Goal: Obtain resource: Download file/media

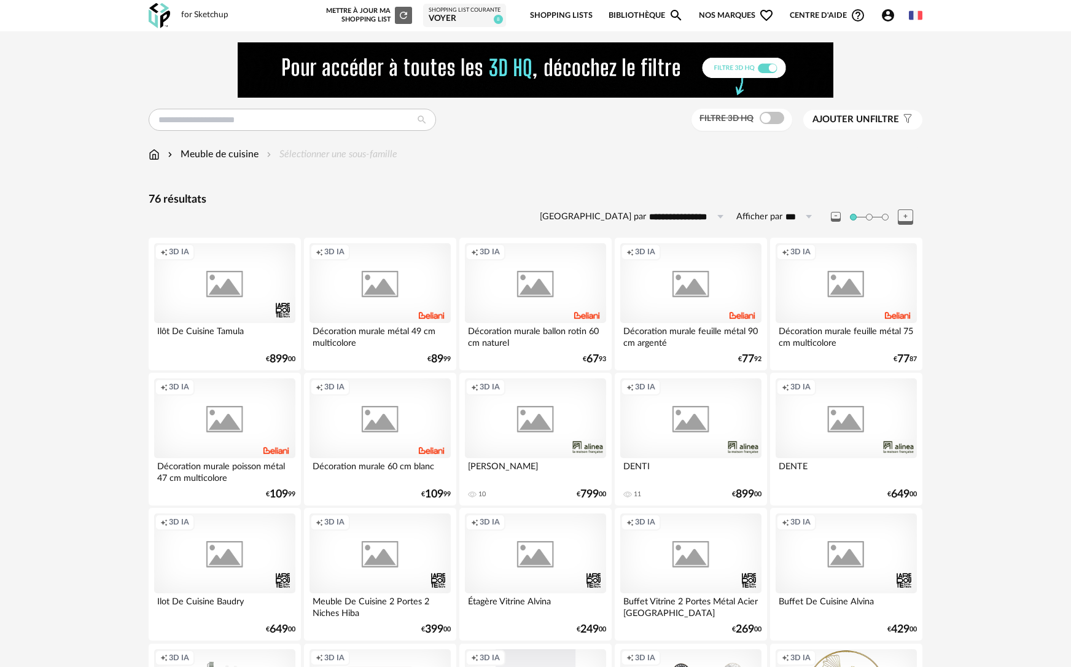
scroll to position [1160, 0]
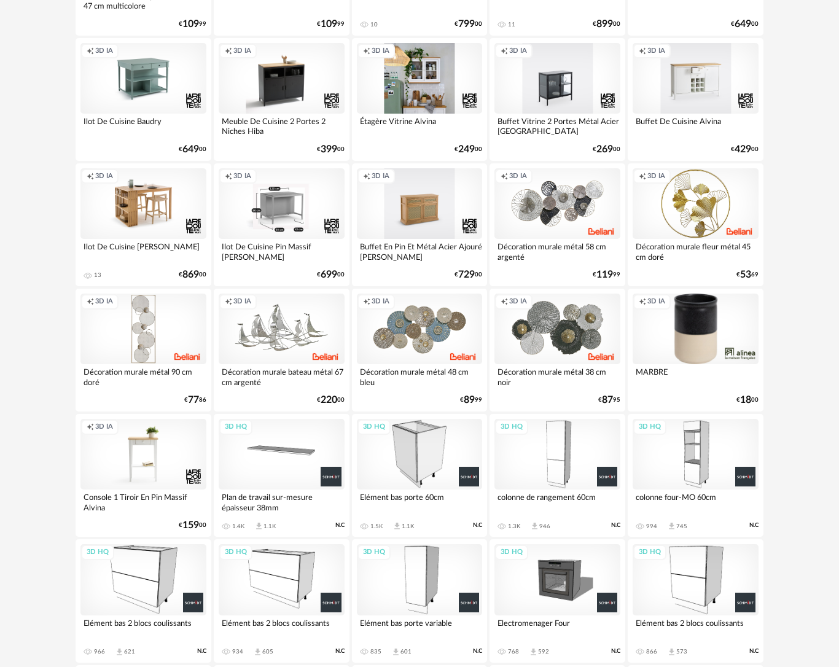
scroll to position [430, 0]
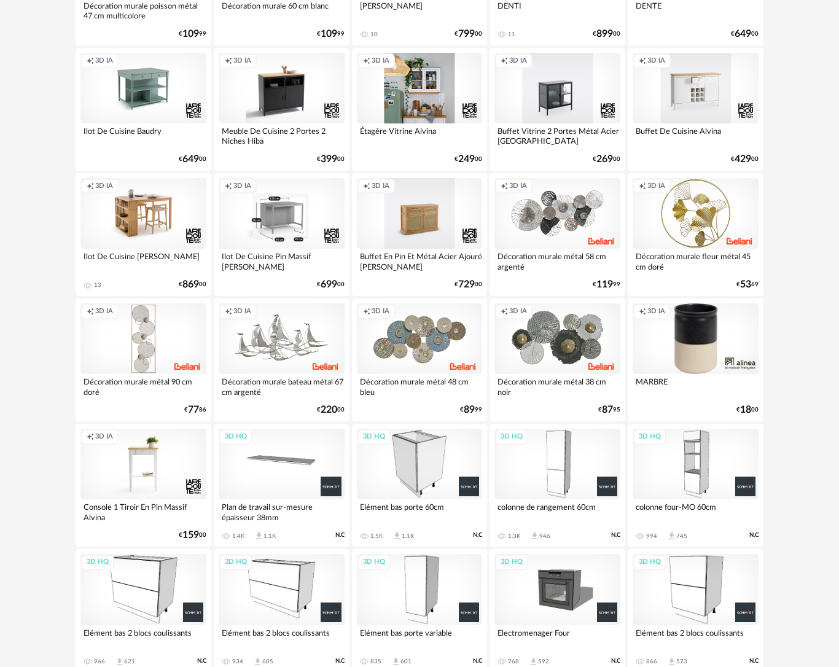
click at [416, 472] on div "3D HQ" at bounding box center [420, 464] width 126 height 71
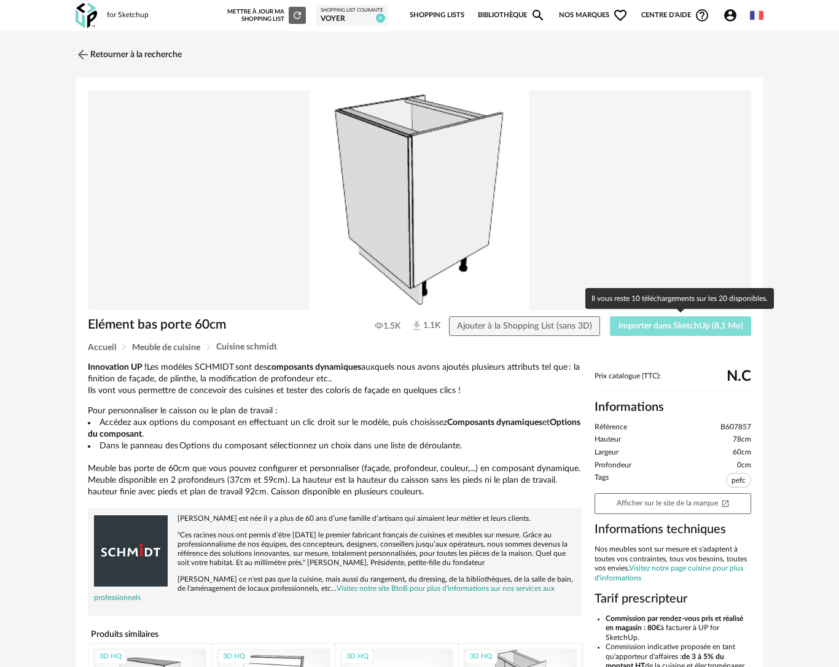
click at [720, 326] on span "Importer dans SketchUp (8,1 Mo)" at bounding box center [681, 326] width 125 height 9
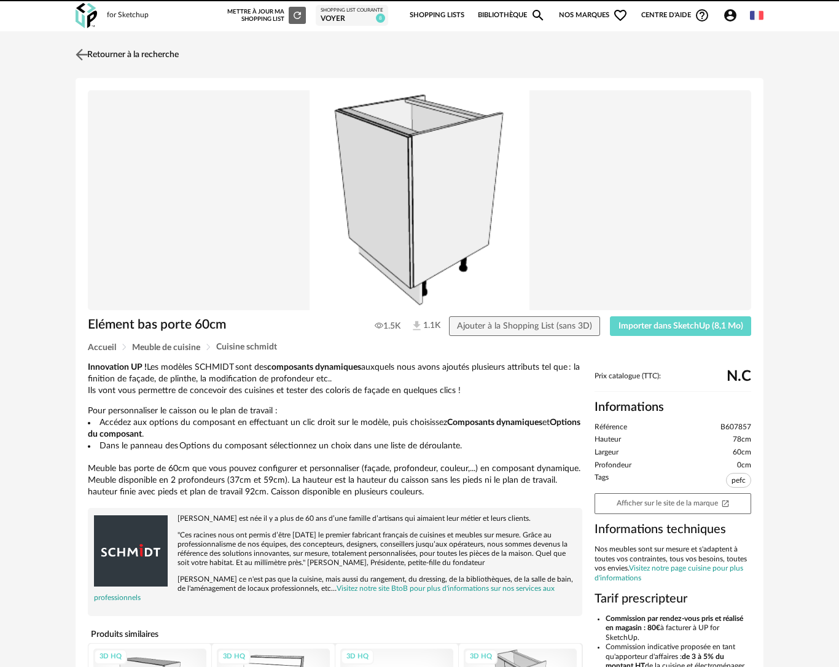
click at [79, 63] on img at bounding box center [82, 54] width 18 height 18
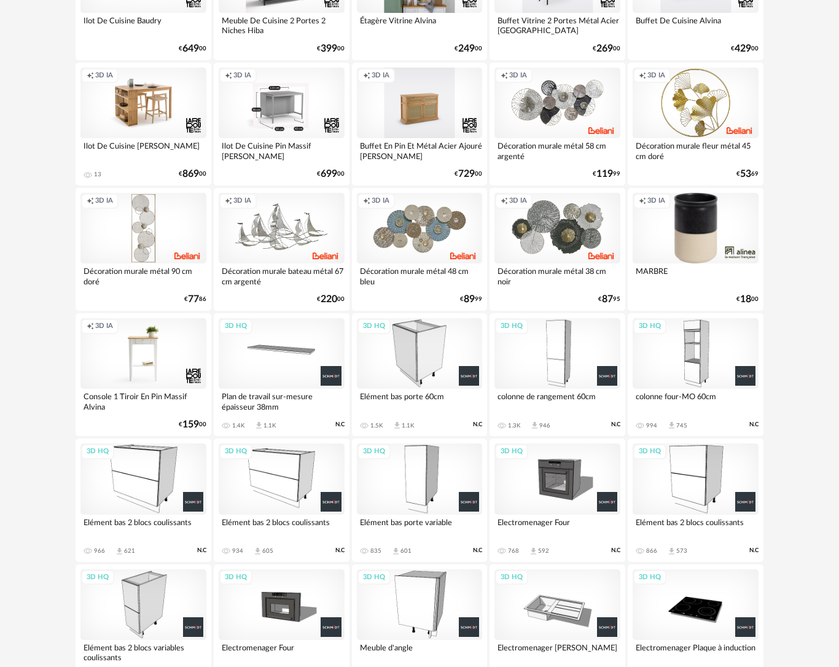
scroll to position [676, 0]
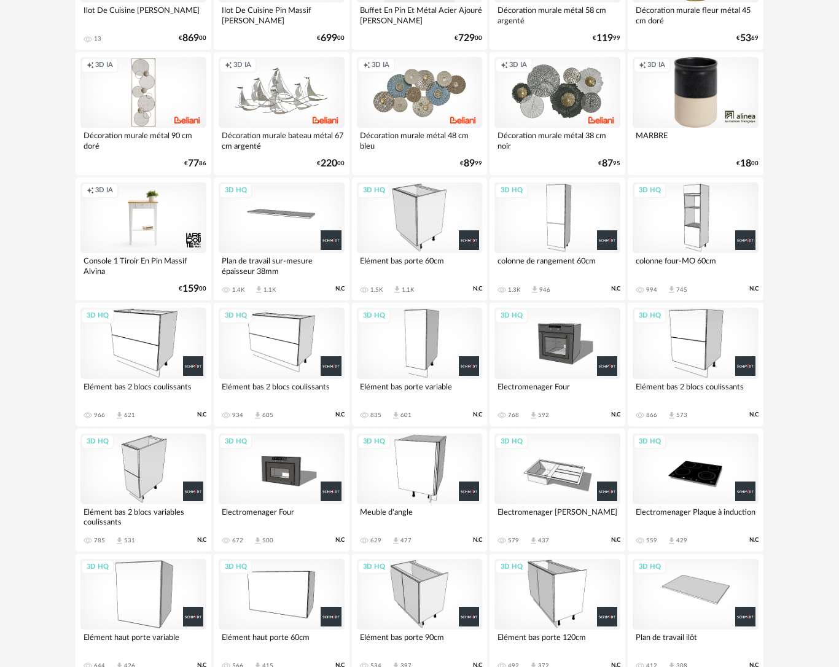
click at [120, 329] on div "3D HQ" at bounding box center [143, 343] width 126 height 71
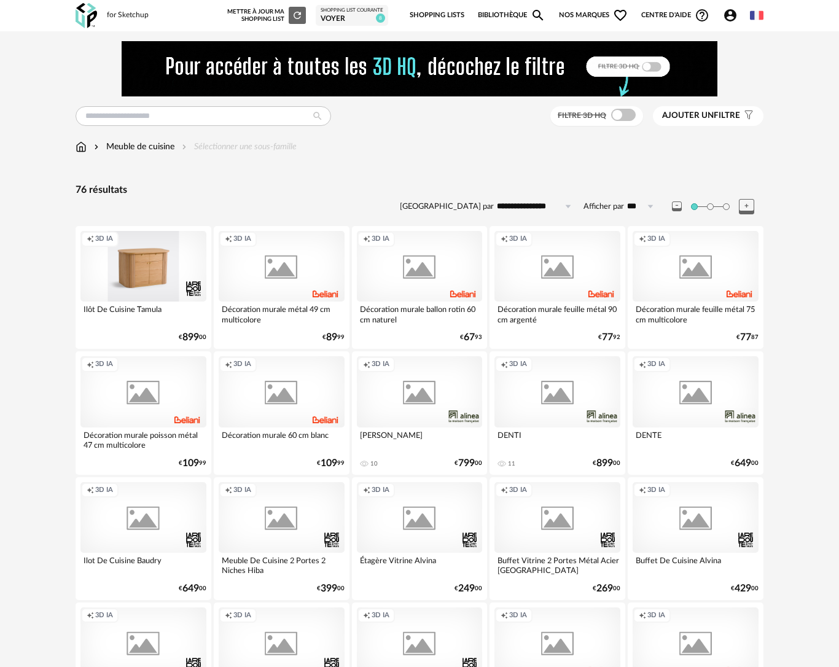
scroll to position [676, 0]
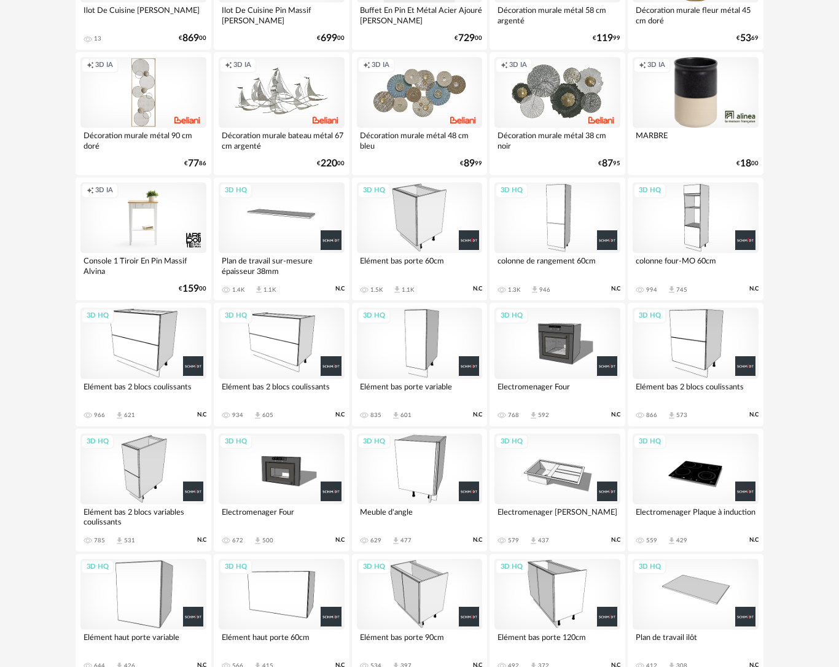
click at [412, 389] on div "Elément bas porte variable" at bounding box center [420, 391] width 126 height 25
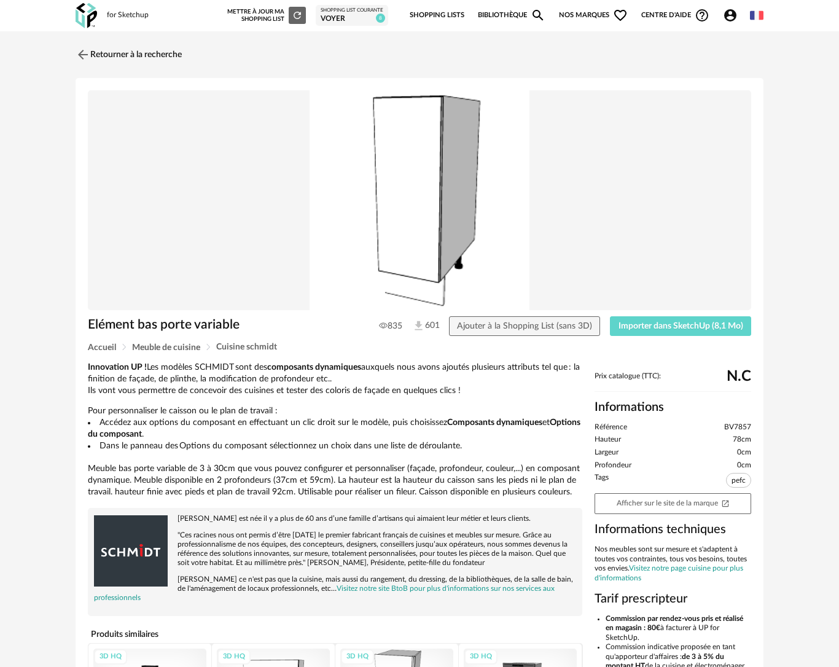
scroll to position [184, 0]
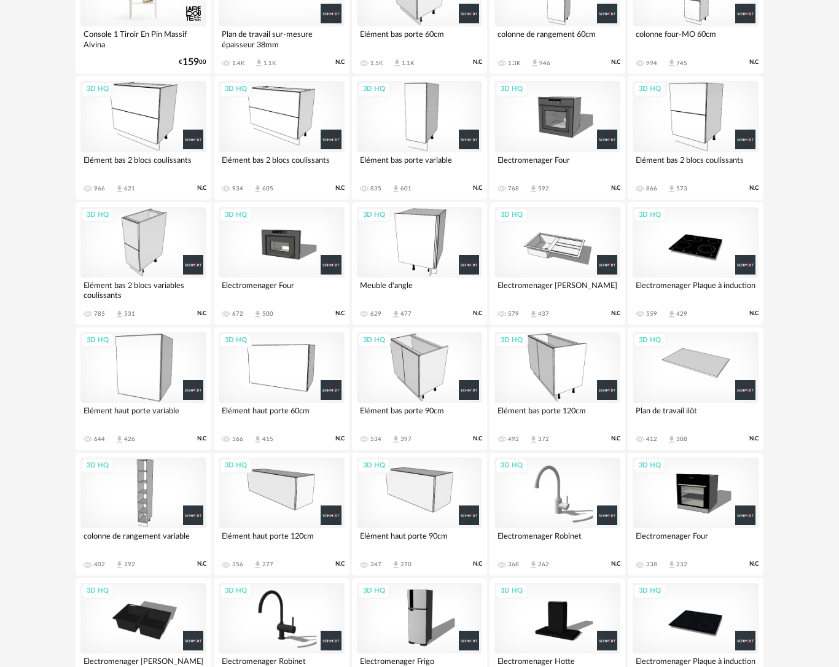
scroll to position [921, 0]
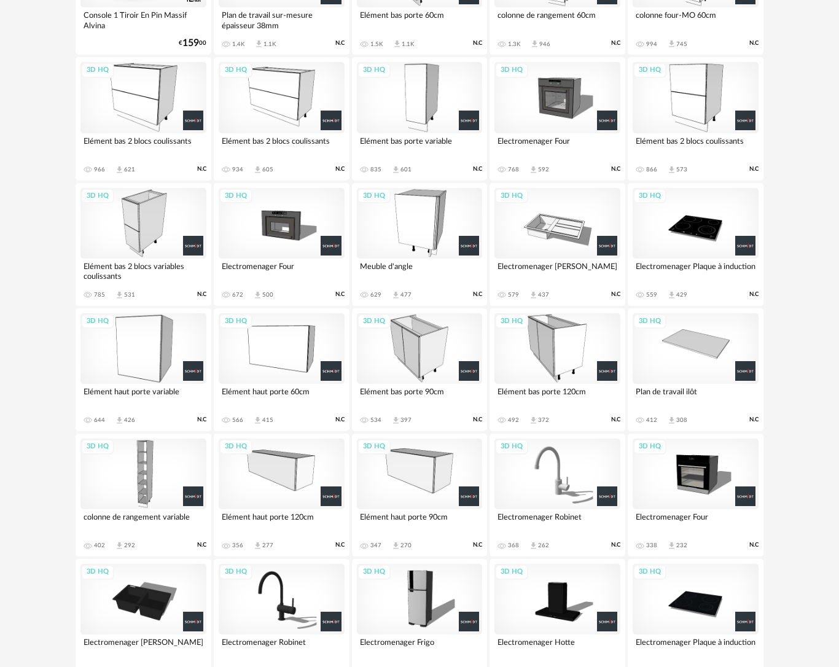
click at [432, 251] on div "3D HQ" at bounding box center [420, 223] width 126 height 71
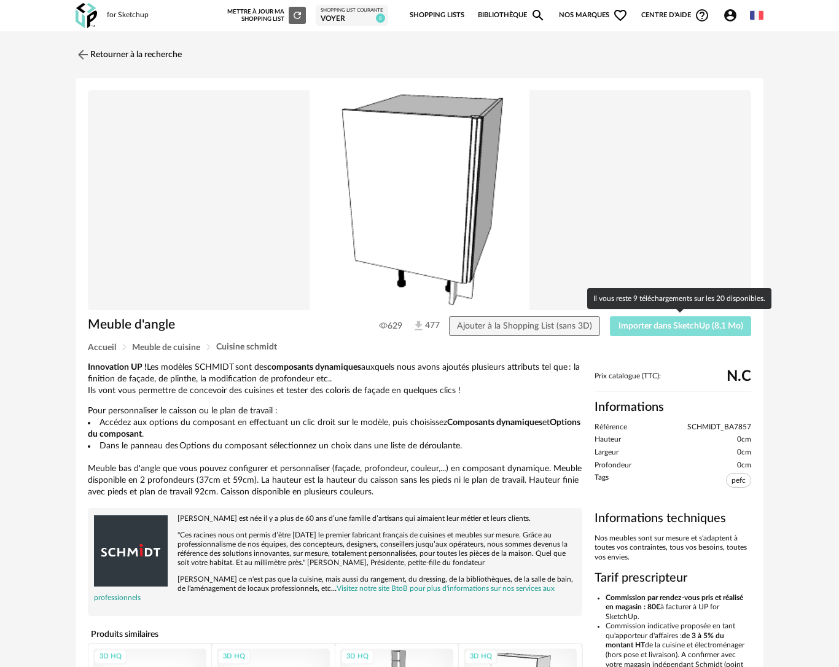
click at [657, 323] on span "Importer dans SketchUp (8,1 Mo)" at bounding box center [681, 326] width 125 height 9
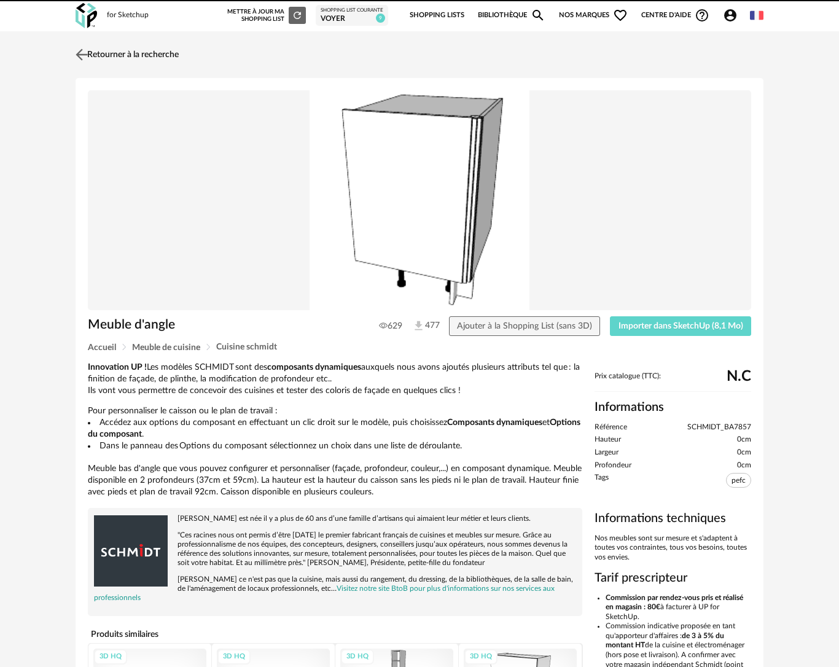
click at [93, 51] on link "Retourner à la recherche" at bounding box center [125, 54] width 106 height 27
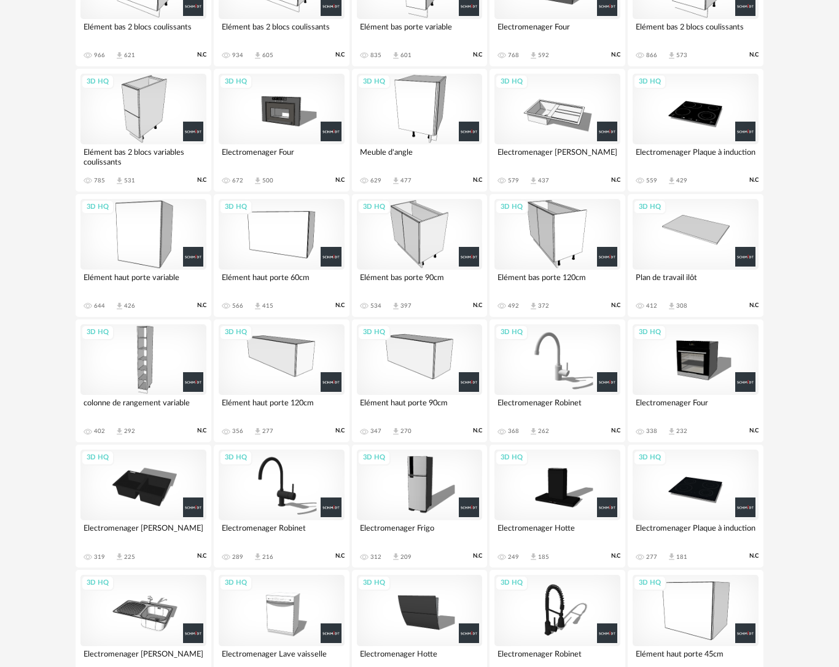
scroll to position [1044, 0]
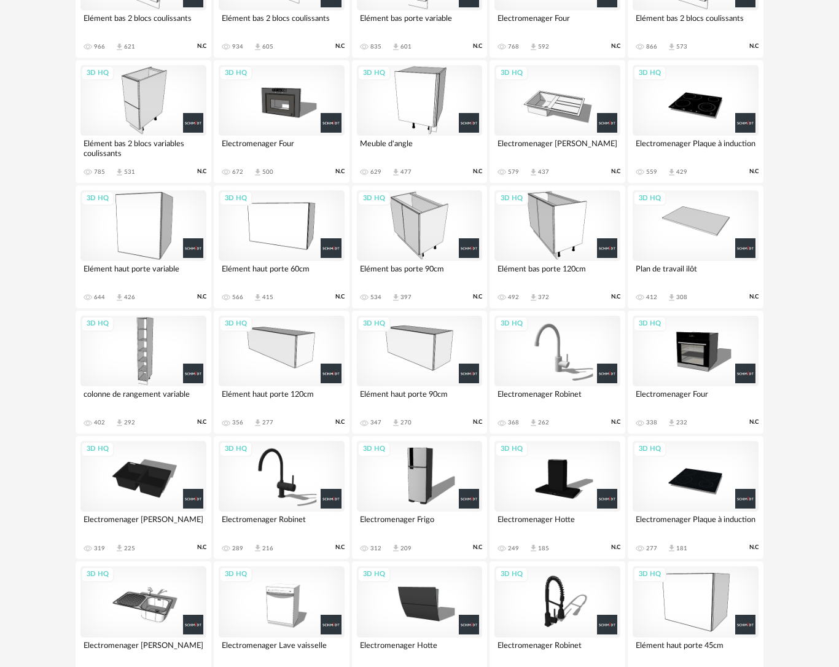
click at [295, 222] on div "3D HQ" at bounding box center [282, 225] width 126 height 71
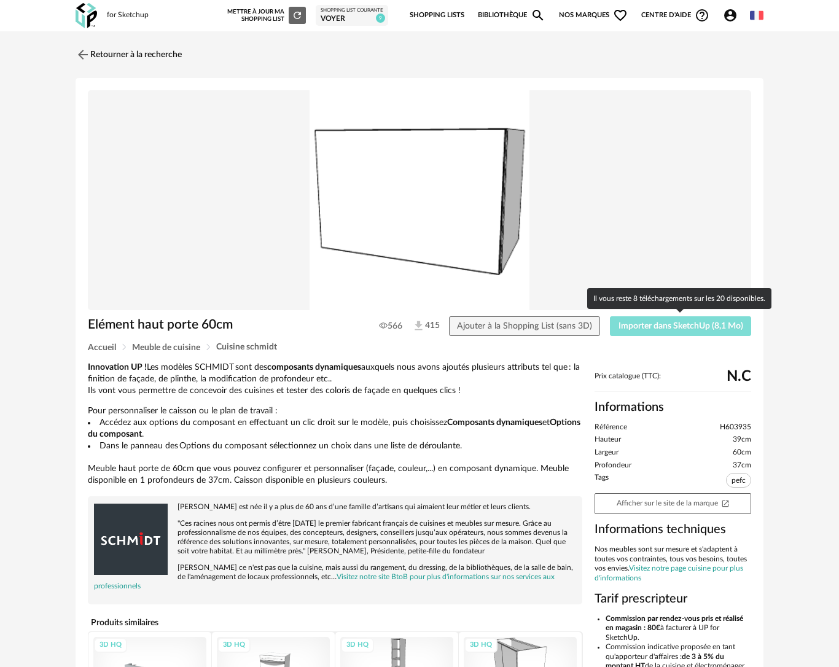
click at [626, 325] on span "Importer dans SketchUp (8,1 Mo)" at bounding box center [681, 326] width 125 height 9
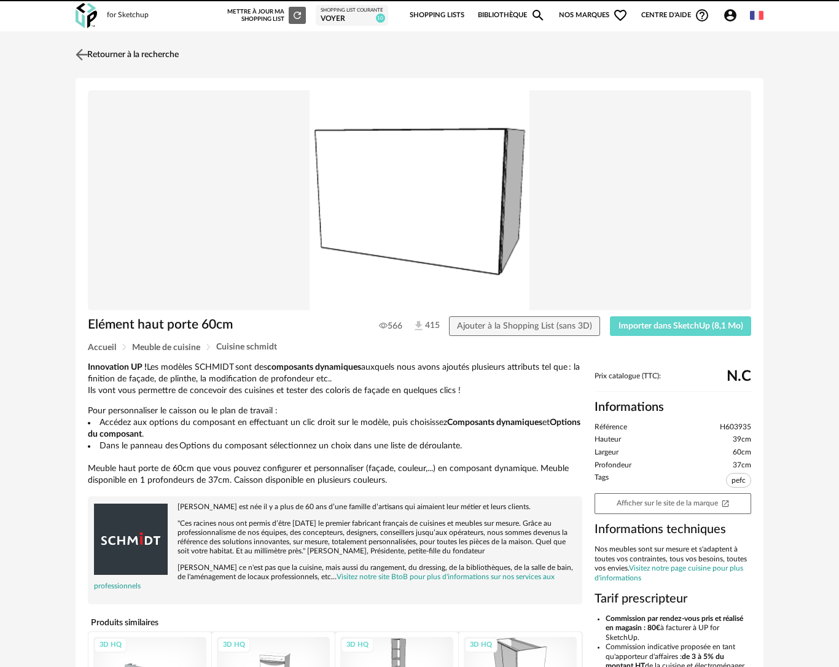
click at [77, 47] on img at bounding box center [82, 54] width 18 height 18
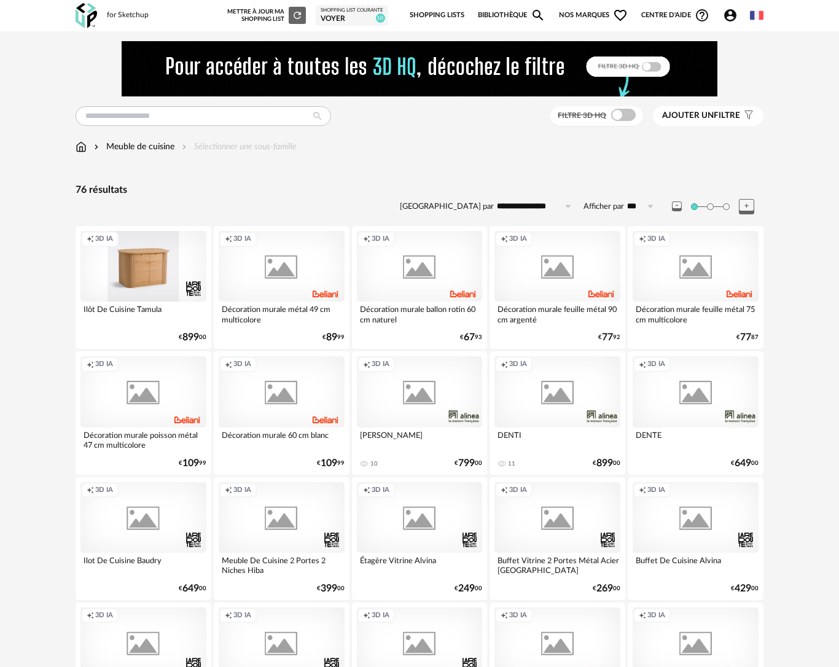
scroll to position [1044, 0]
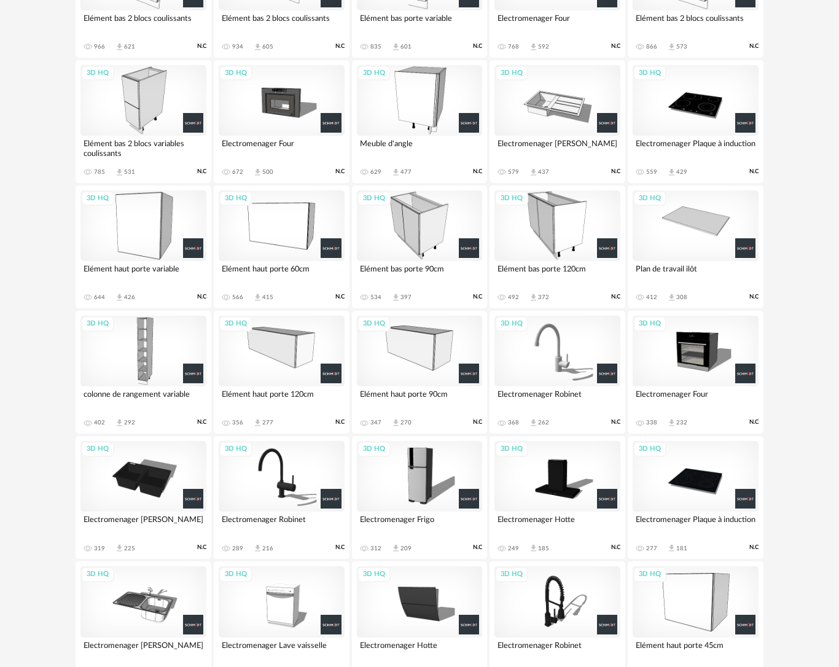
click at [171, 391] on div "colonne de rangement variable" at bounding box center [143, 398] width 126 height 25
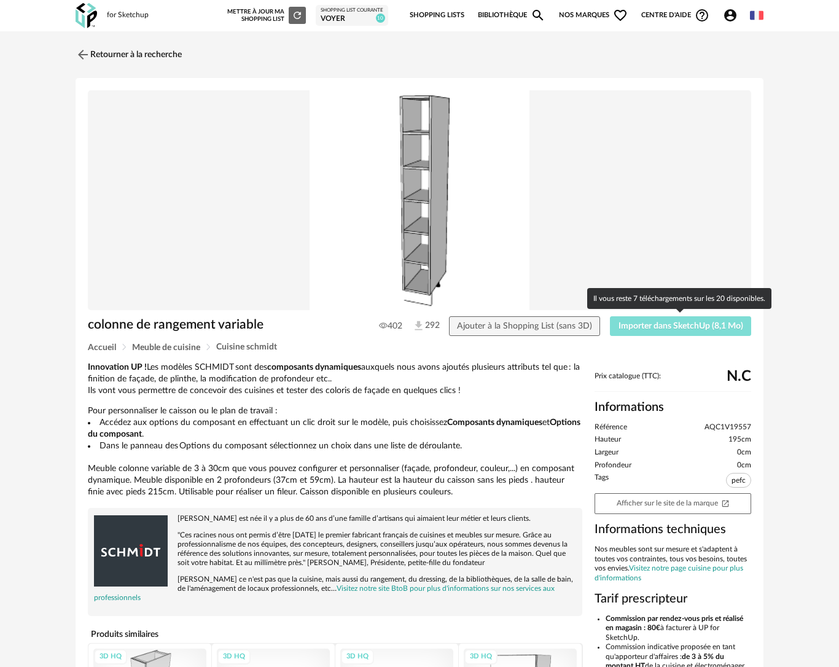
click at [665, 326] on span "Importer dans SketchUp (8,1 Mo)" at bounding box center [681, 326] width 125 height 9
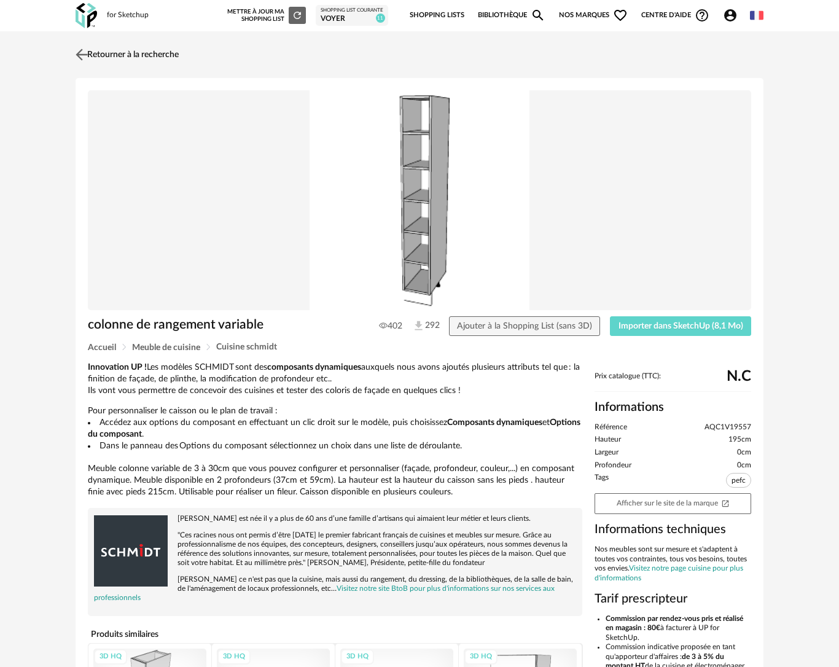
click at [80, 52] on img at bounding box center [82, 54] width 18 height 18
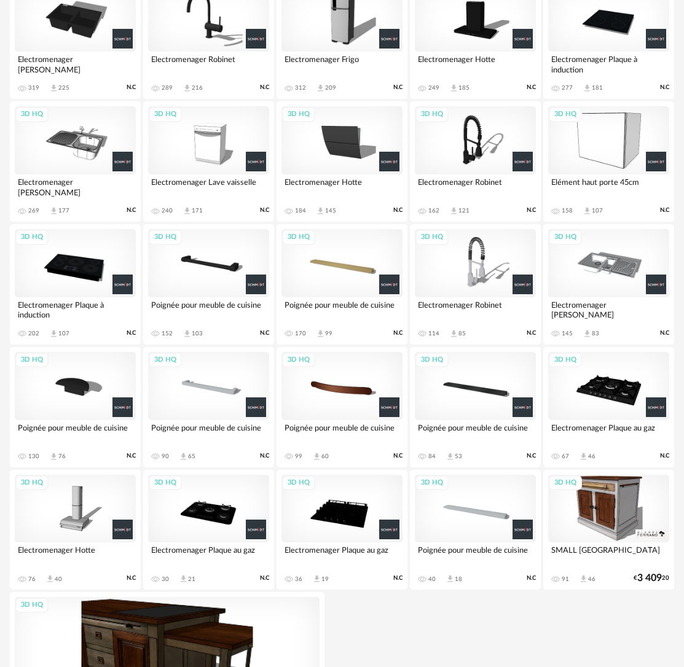
scroll to position [1455, 0]
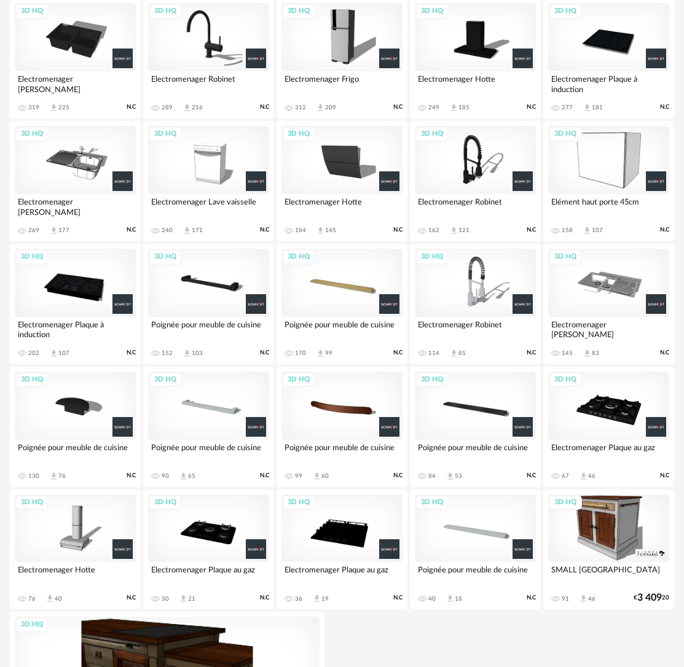
click at [574, 415] on div "3D HQ" at bounding box center [608, 406] width 121 height 68
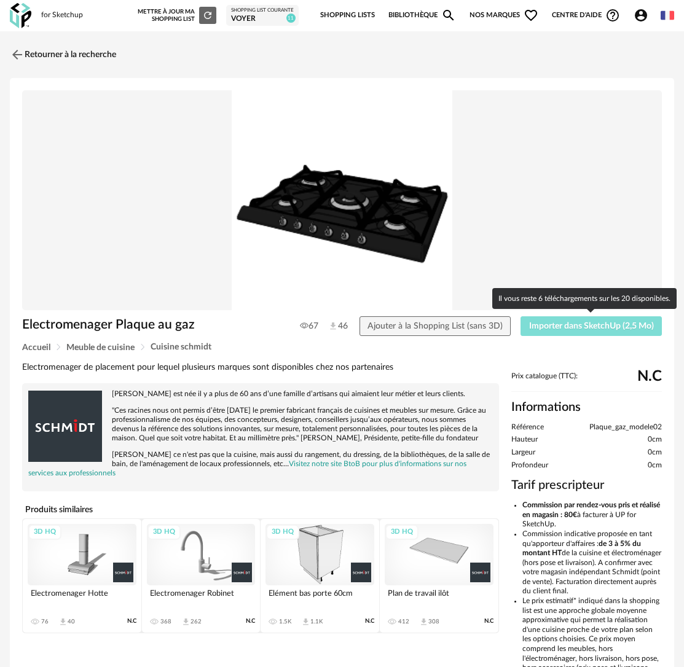
click at [603, 319] on button "Importer dans SketchUp (2,5 Mo)" at bounding box center [590, 326] width 141 height 20
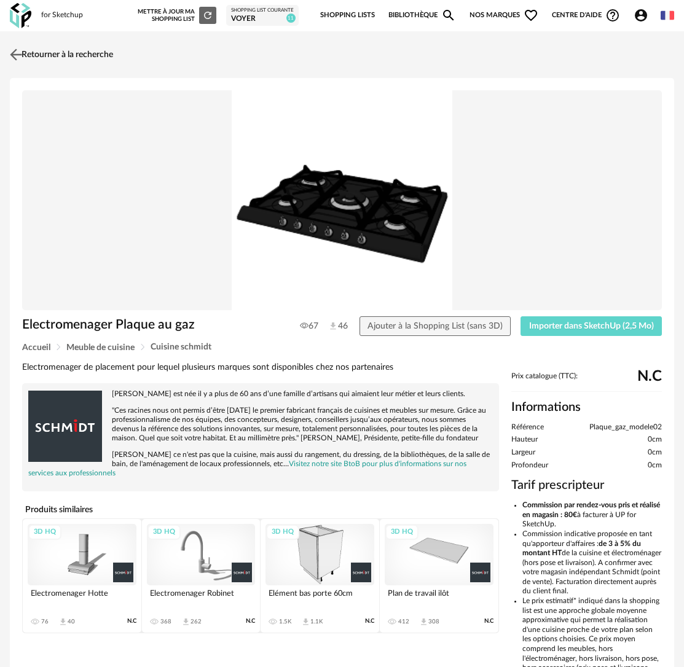
click at [13, 56] on img at bounding box center [16, 54] width 18 height 18
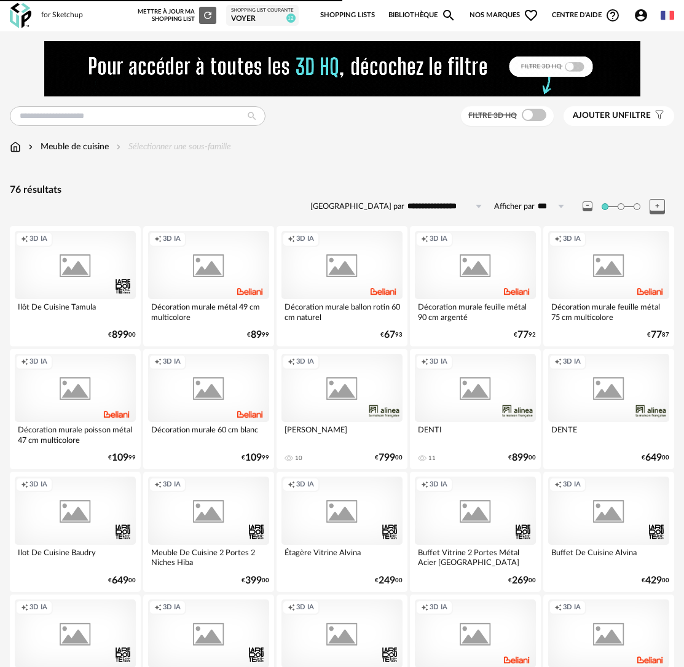
scroll to position [1455, 0]
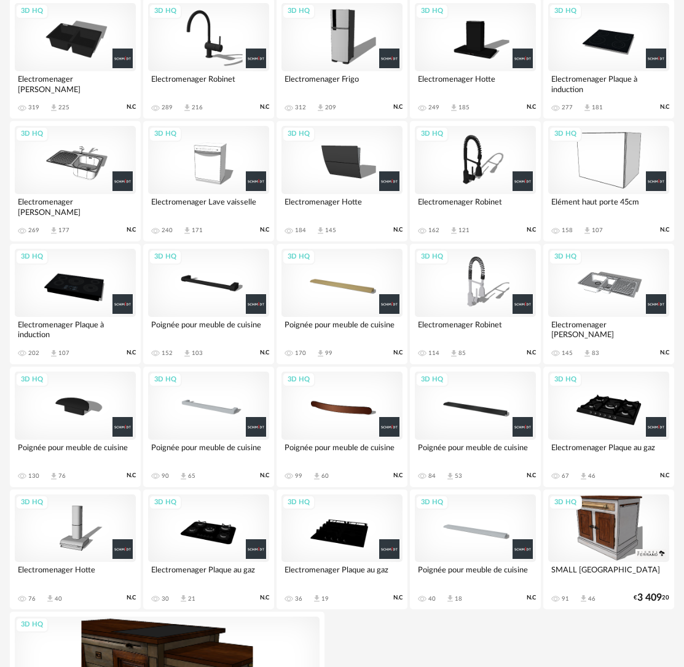
click at [604, 283] on div "3D HQ" at bounding box center [608, 283] width 121 height 68
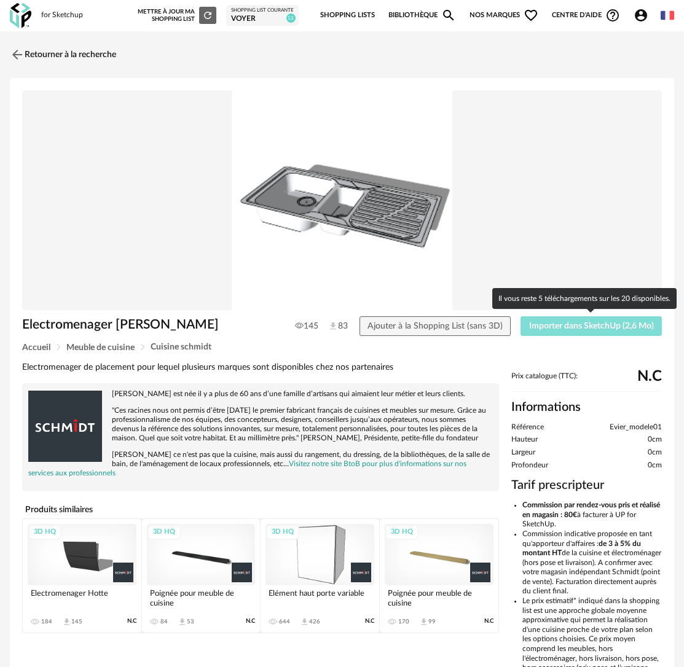
click at [608, 326] on span "Importer dans SketchUp (2,6 Mo)" at bounding box center [591, 326] width 125 height 9
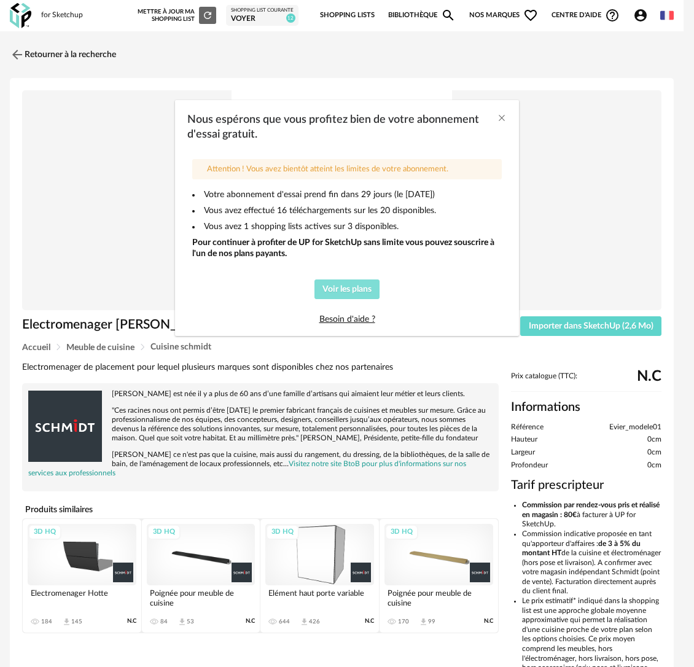
click at [337, 289] on span "Voir les plans" at bounding box center [347, 289] width 49 height 9
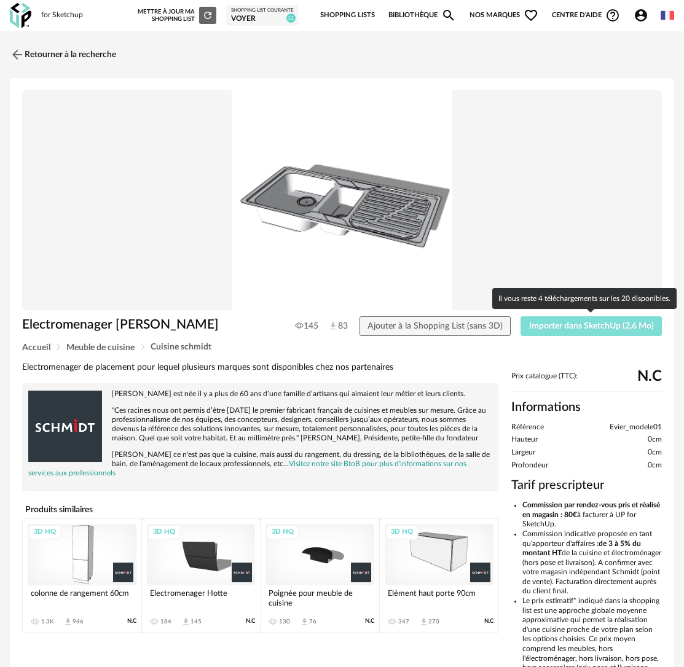
click at [601, 330] on button "Importer dans SketchUp (2,6 Mo)" at bounding box center [590, 326] width 141 height 20
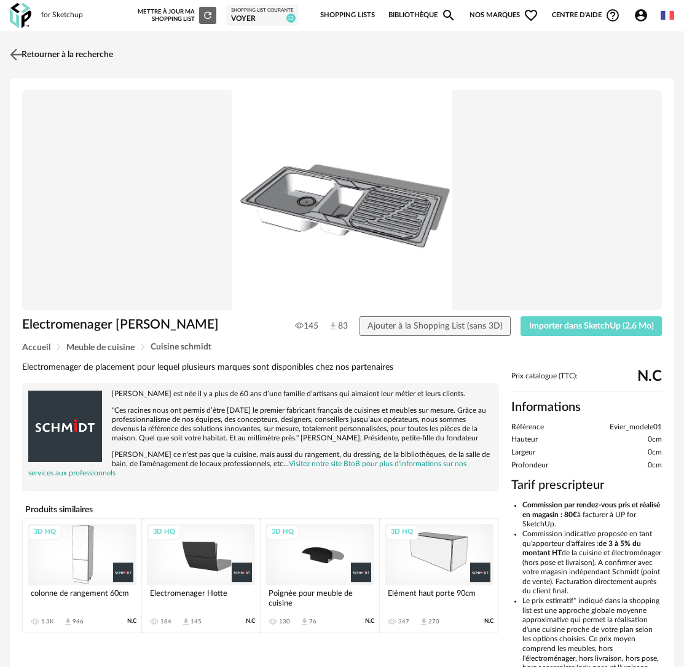
click at [17, 55] on img at bounding box center [16, 54] width 18 height 18
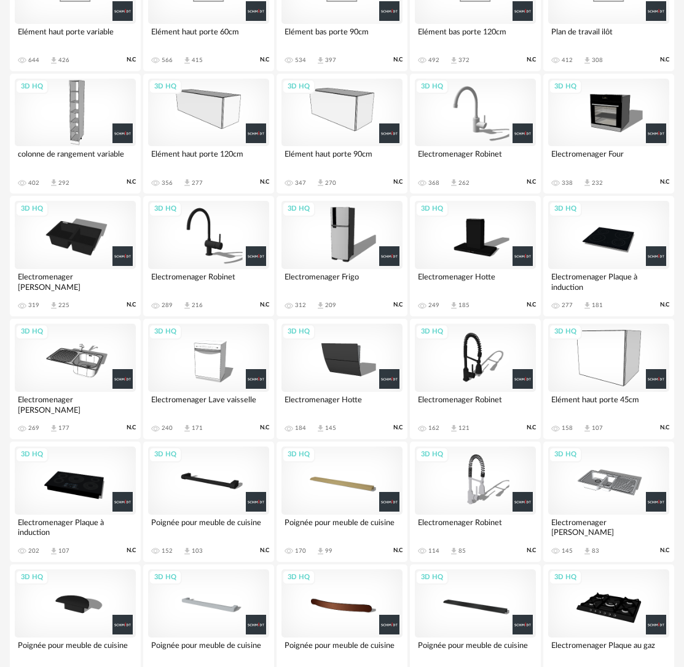
scroll to position [1243, 0]
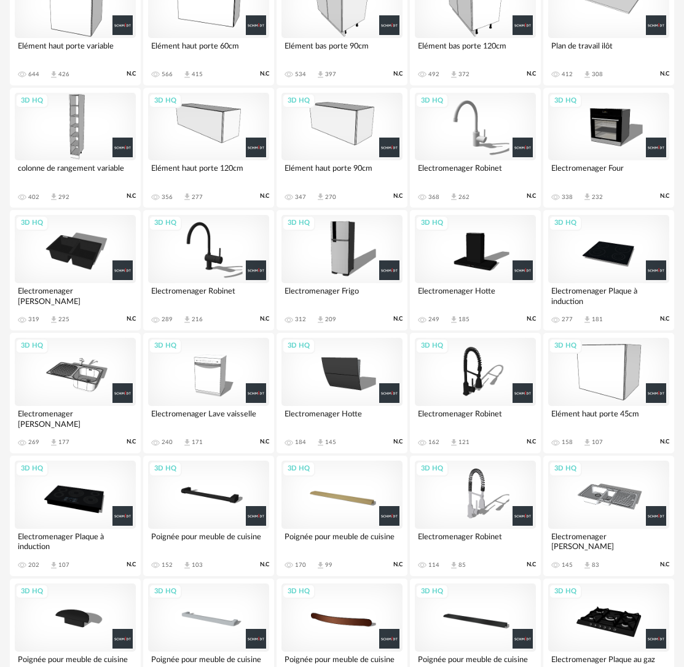
click at [343, 383] on div "3D HQ" at bounding box center [341, 372] width 121 height 68
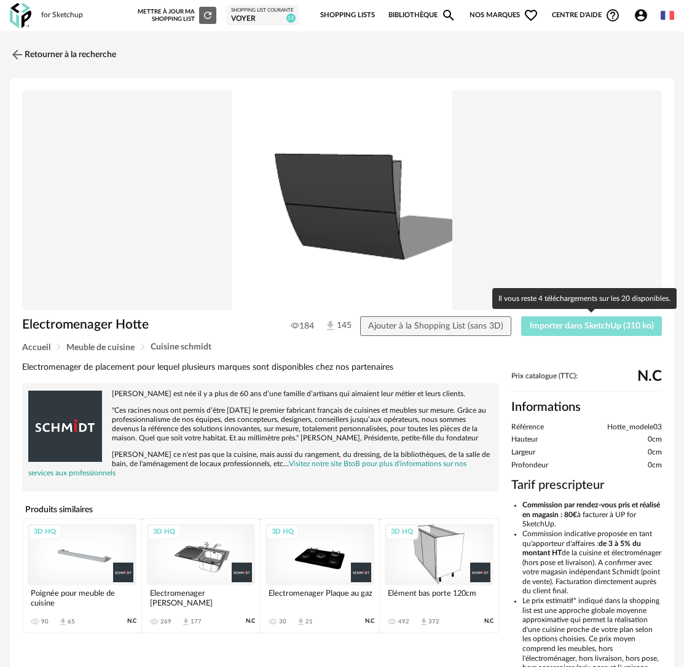
click at [569, 320] on button "Importer dans SketchUp (310 ko)" at bounding box center [591, 326] width 141 height 20
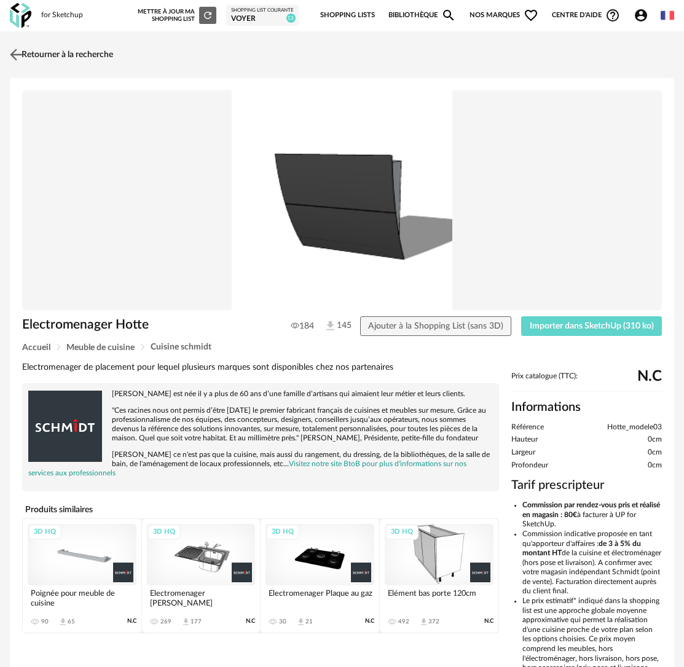
click at [19, 58] on img at bounding box center [16, 54] width 18 height 18
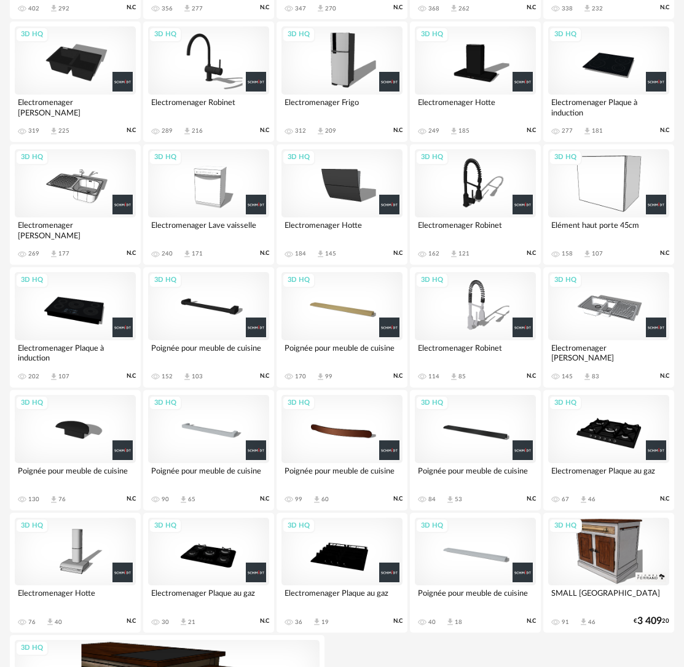
scroll to position [1454, 0]
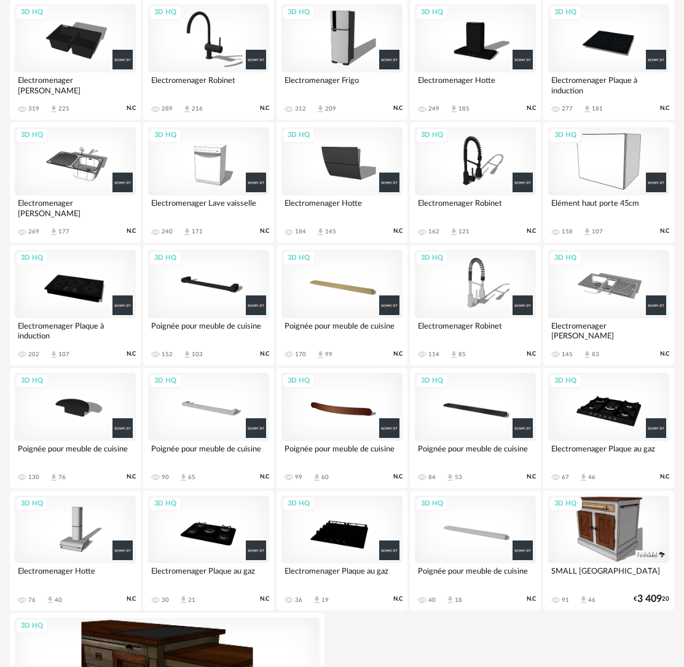
click at [478, 173] on div "3D HQ" at bounding box center [475, 161] width 121 height 68
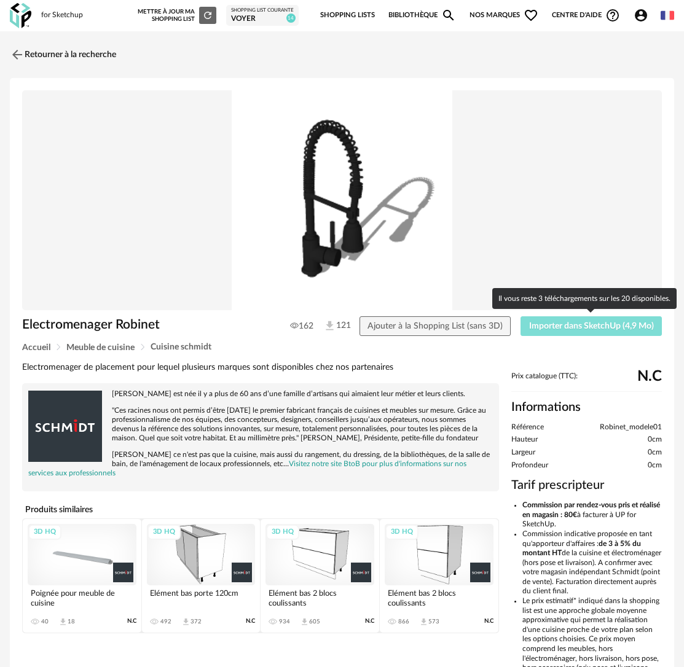
click at [627, 329] on span "Importer dans SketchUp (4,9 Mo)" at bounding box center [591, 326] width 125 height 9
click at [608, 326] on span "Importer dans SketchUp (4,9 Mo)" at bounding box center [591, 326] width 125 height 9
click at [587, 329] on span "Importer dans SketchUp (4,9 Mo)" at bounding box center [591, 326] width 125 height 9
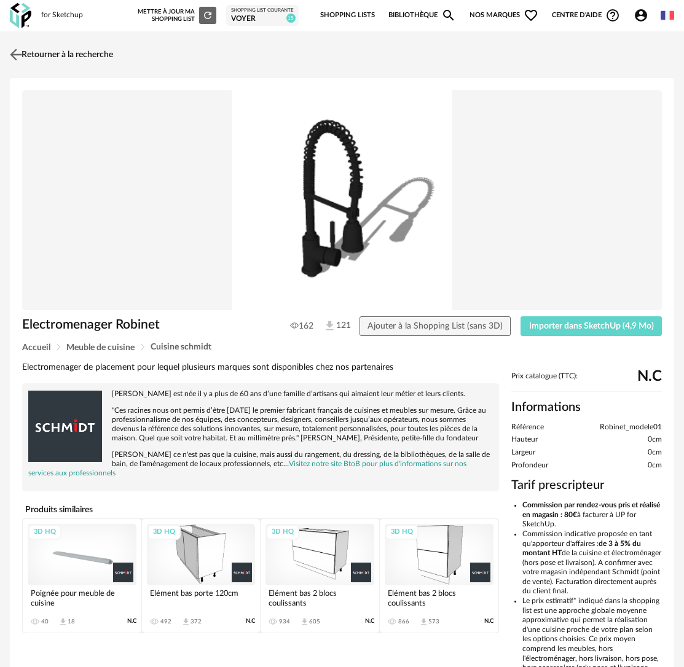
click at [11, 57] on img at bounding box center [16, 54] width 18 height 18
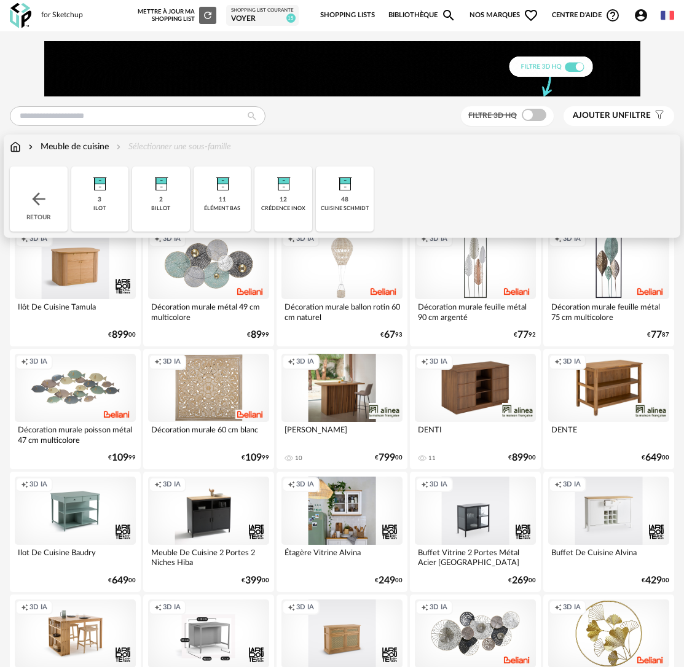
click at [95, 182] on img at bounding box center [99, 180] width 29 height 29
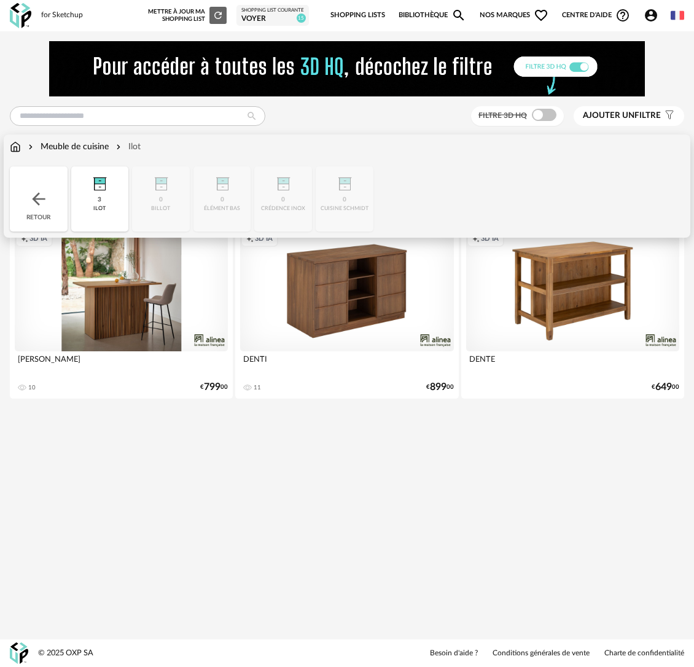
click at [154, 187] on div "Close icon Retour 3 ilot 0 billot 0 élément bas 0 crédence inox 0 cuisine schmi…" at bounding box center [347, 198] width 675 height 65
click at [52, 204] on div "Retour" at bounding box center [39, 198] width 58 height 65
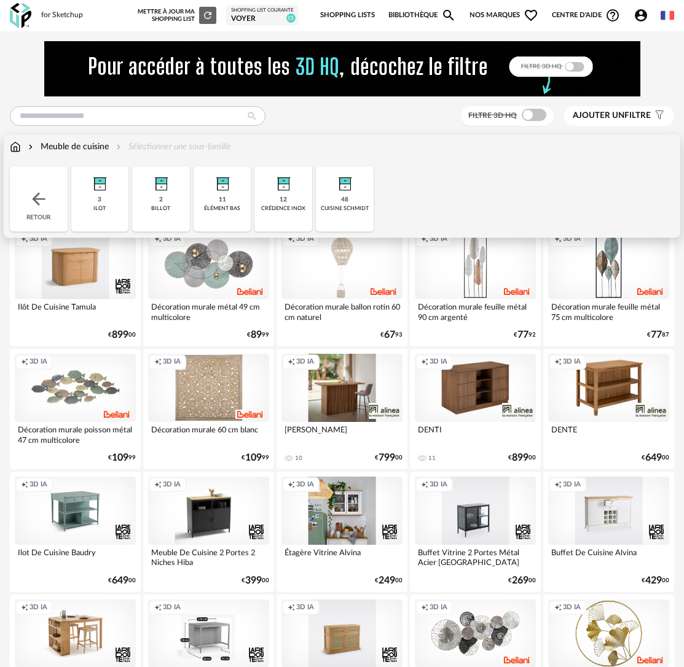
click at [168, 194] on img at bounding box center [160, 180] width 29 height 29
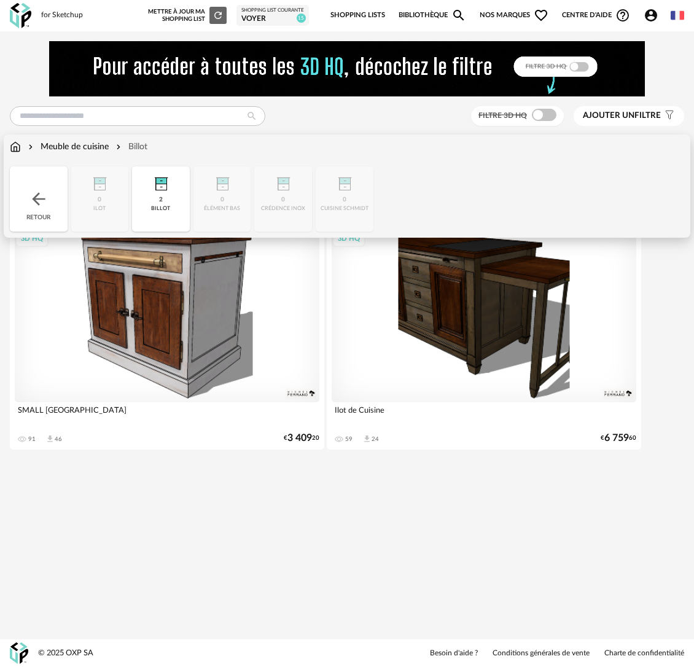
click at [50, 201] on div "Retour" at bounding box center [39, 198] width 58 height 65
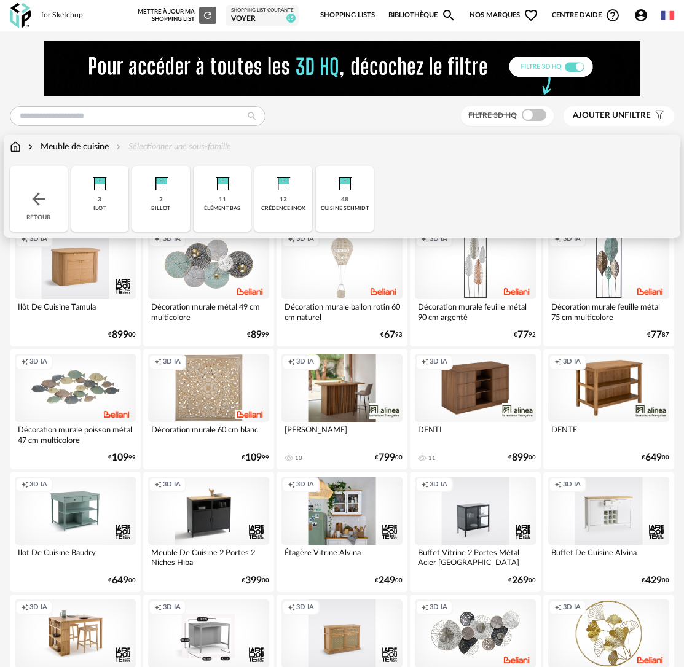
click at [287, 182] on img at bounding box center [282, 180] width 29 height 29
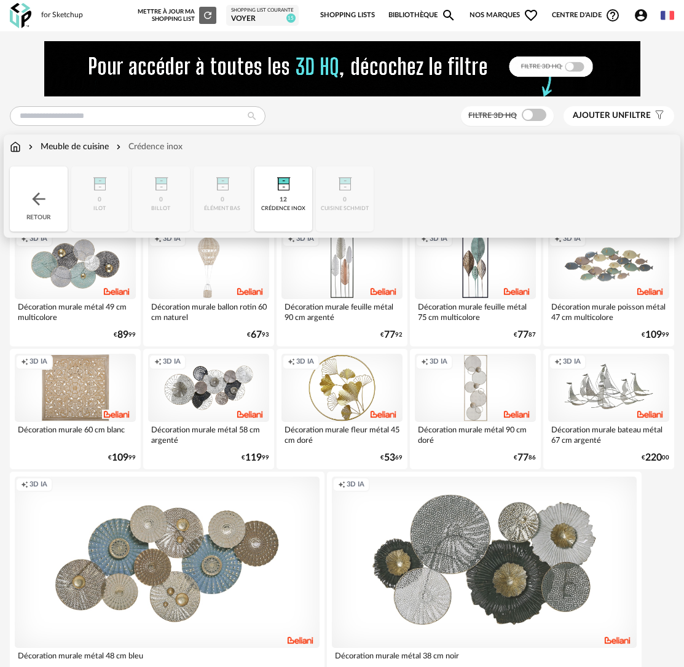
click at [326, 190] on div "Close icon Retour 0 ilot 0 billot 0 élément bas 12 crédence inox 0 cuisine schm…" at bounding box center [342, 198] width 664 height 65
click at [272, 195] on img at bounding box center [282, 180] width 29 height 29
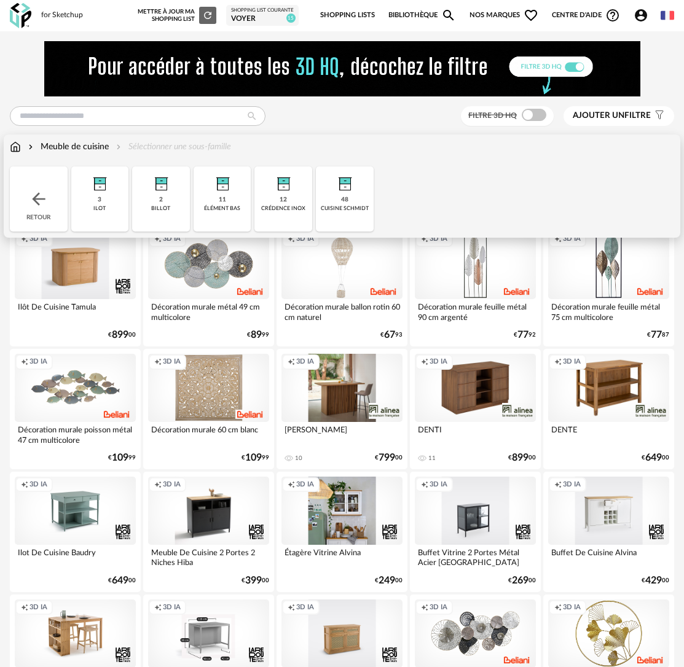
click at [359, 185] on div "48 cuisine schmidt" at bounding box center [345, 198] width 58 height 65
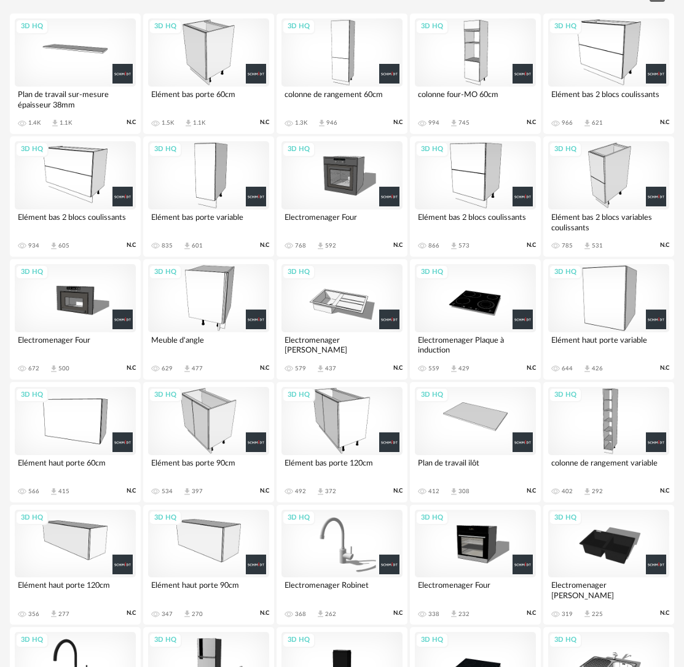
scroll to position [208, 0]
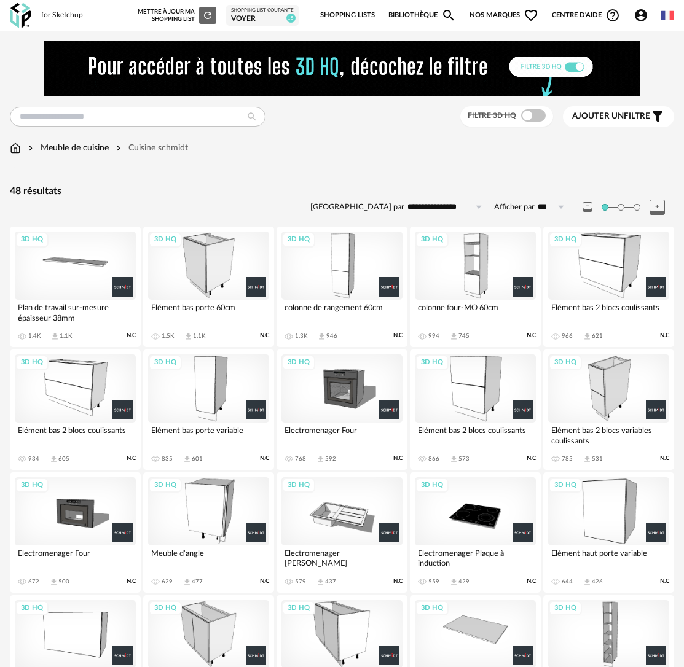
click at [488, 383] on div "3D HQ" at bounding box center [475, 388] width 121 height 68
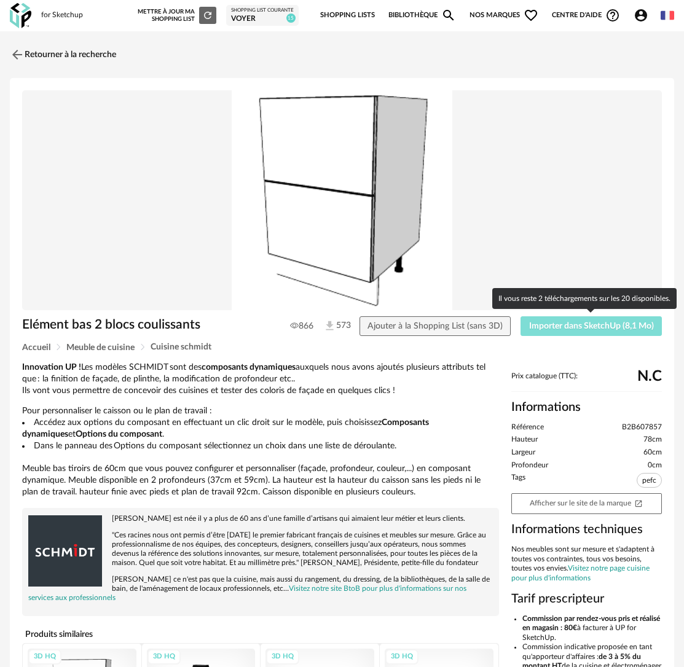
click at [593, 332] on button "Importer dans SketchUp (8,1 Mo)" at bounding box center [590, 326] width 141 height 20
